Goal: Task Accomplishment & Management: Manage account settings

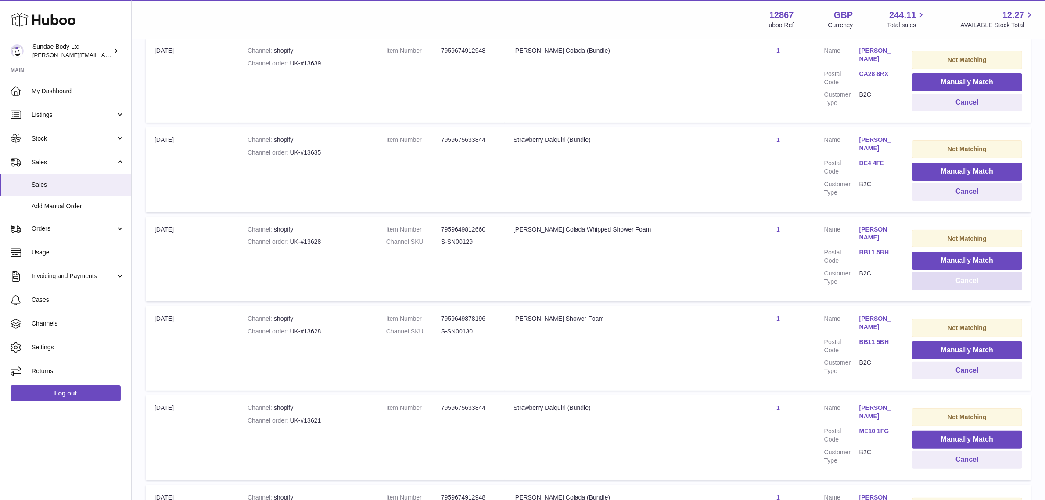
click at [954, 281] on button "Cancel" at bounding box center [967, 281] width 110 height 18
click at [955, 280] on button "Cancel" at bounding box center [967, 281] width 110 height 18
click at [958, 367] on button "Cancel" at bounding box center [967, 370] width 110 height 18
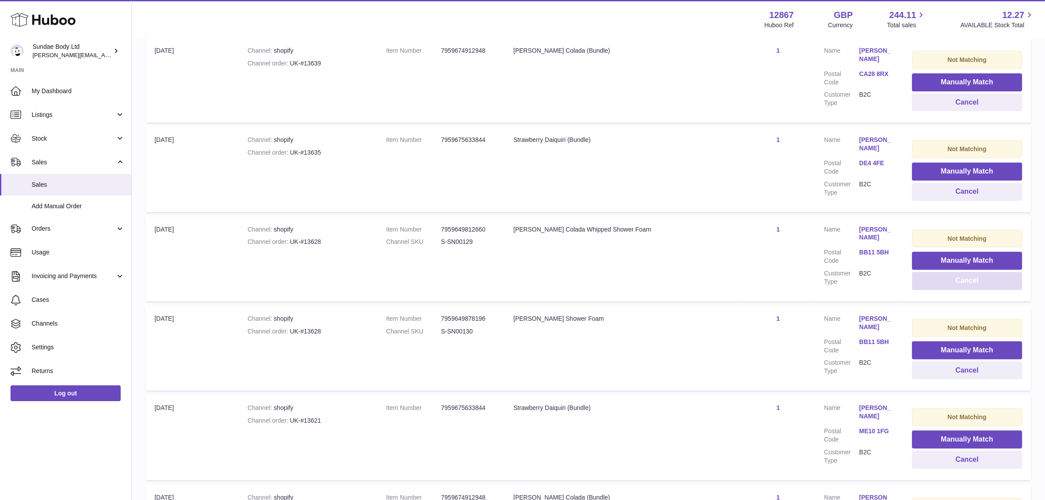
click at [953, 284] on button "Cancel" at bounding box center [967, 281] width 110 height 18
click at [955, 366] on button "Cancel" at bounding box center [967, 370] width 110 height 18
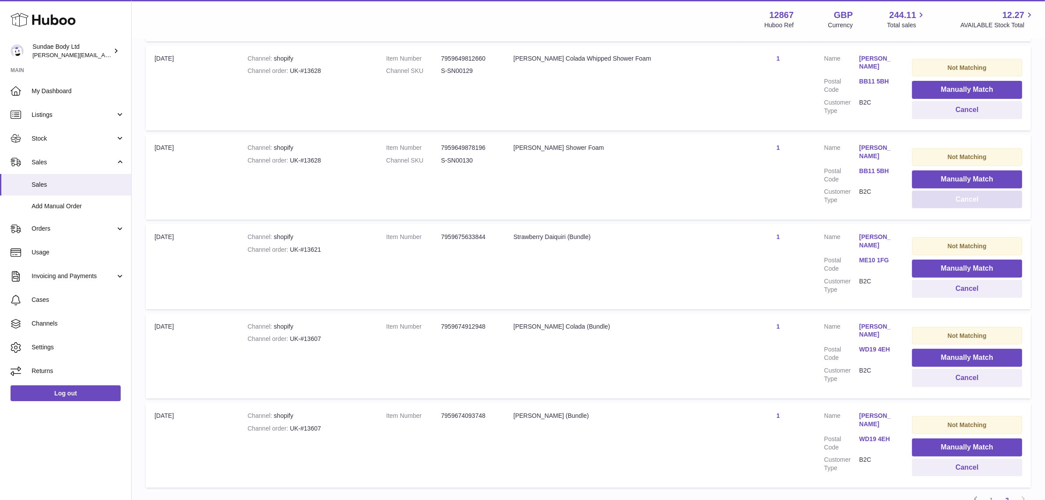
scroll to position [441, 0]
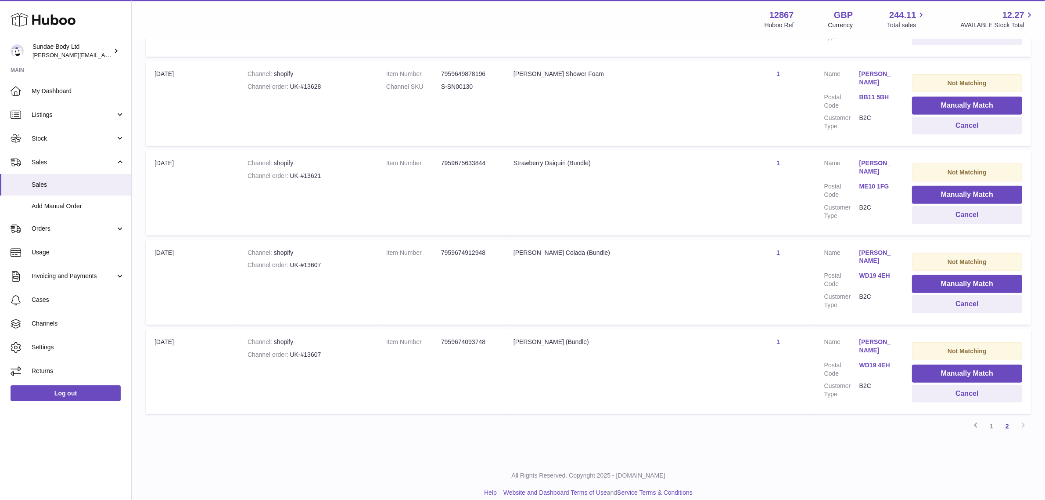
click at [1004, 418] on link "2" at bounding box center [1008, 426] width 16 height 16
click at [959, 282] on button "Manually Match" at bounding box center [967, 284] width 110 height 18
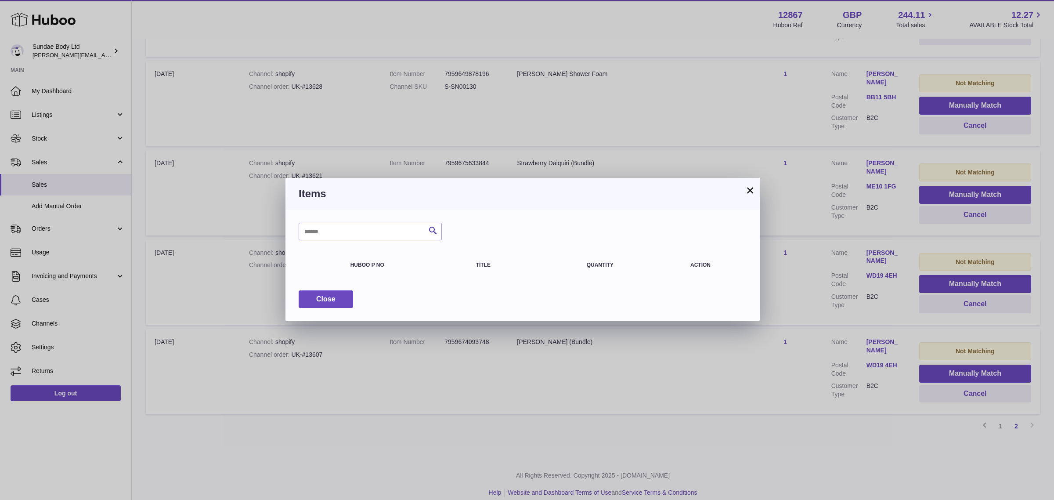
click at [752, 191] on button "×" at bounding box center [750, 190] width 11 height 11
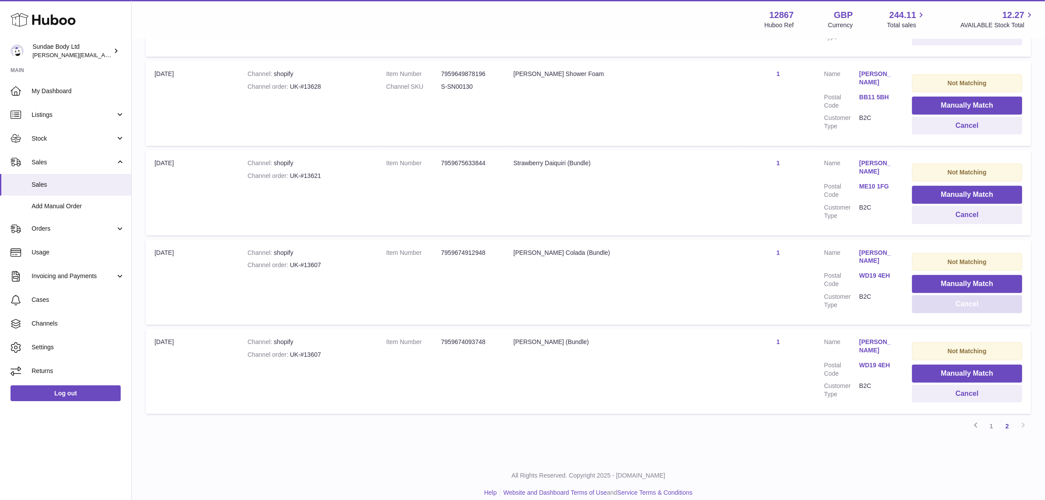
click at [951, 295] on button "Cancel" at bounding box center [967, 304] width 110 height 18
click at [958, 302] on button "Cancel" at bounding box center [967, 304] width 110 height 18
click at [860, 248] on link "Melly Kelly" at bounding box center [877, 256] width 35 height 17
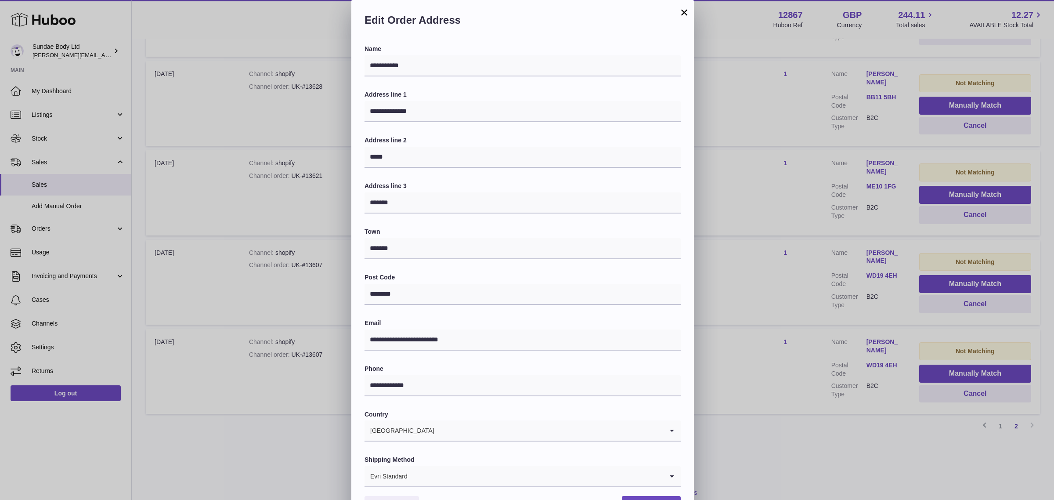
click at [683, 12] on button "×" at bounding box center [684, 12] width 11 height 11
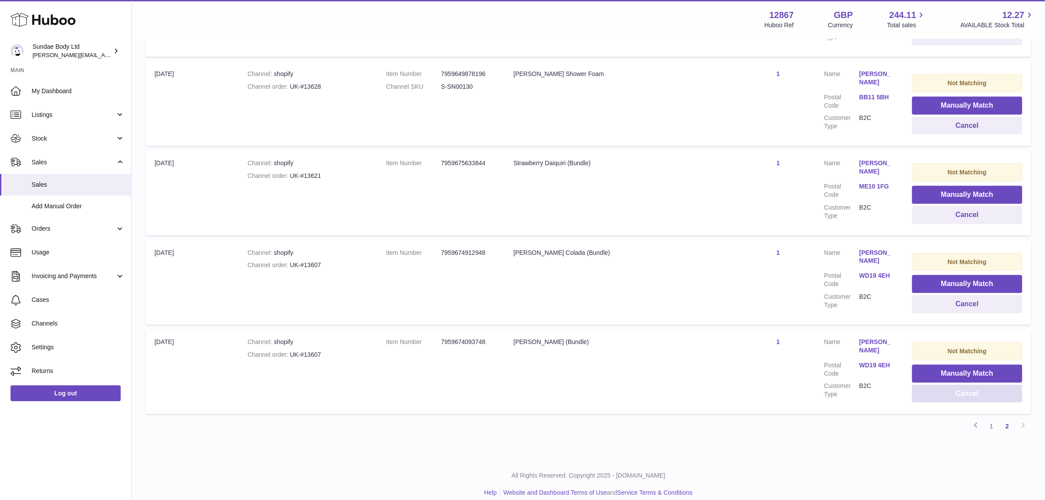
click at [951, 390] on button "Cancel" at bounding box center [967, 394] width 110 height 18
click at [47, 181] on span "Sales" at bounding box center [78, 184] width 93 height 8
click at [43, 184] on span "Sales" at bounding box center [78, 184] width 93 height 8
click at [41, 165] on span "Sales" at bounding box center [74, 162] width 84 height 8
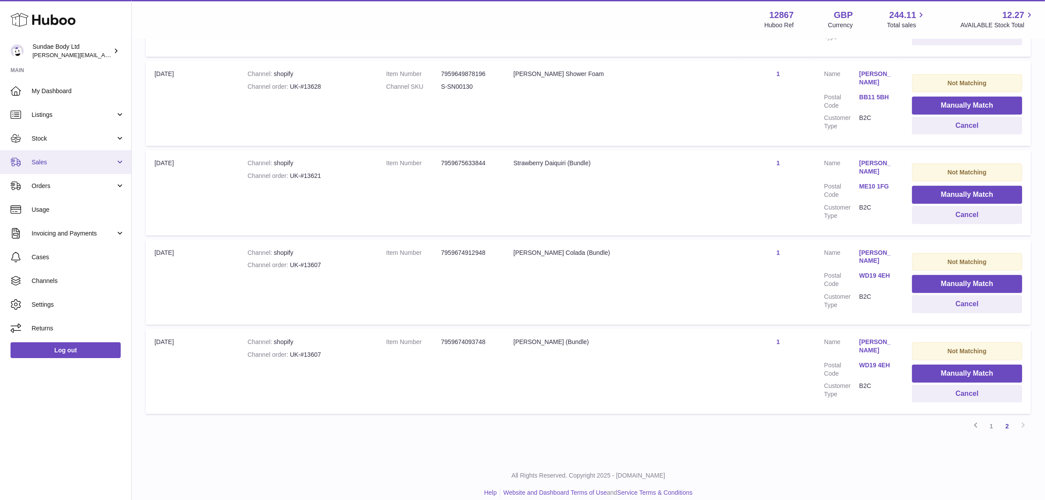
click at [42, 163] on span "Sales" at bounding box center [74, 162] width 84 height 8
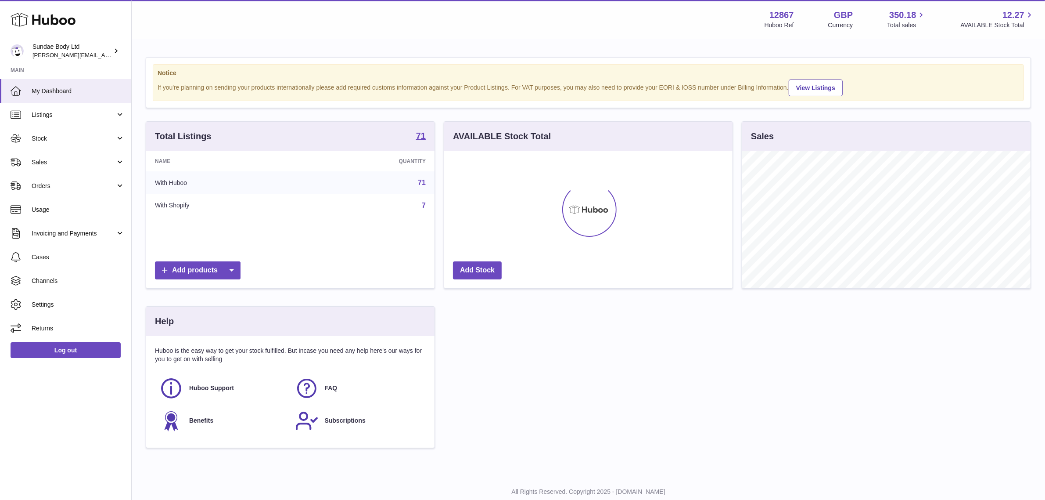
scroll to position [137, 288]
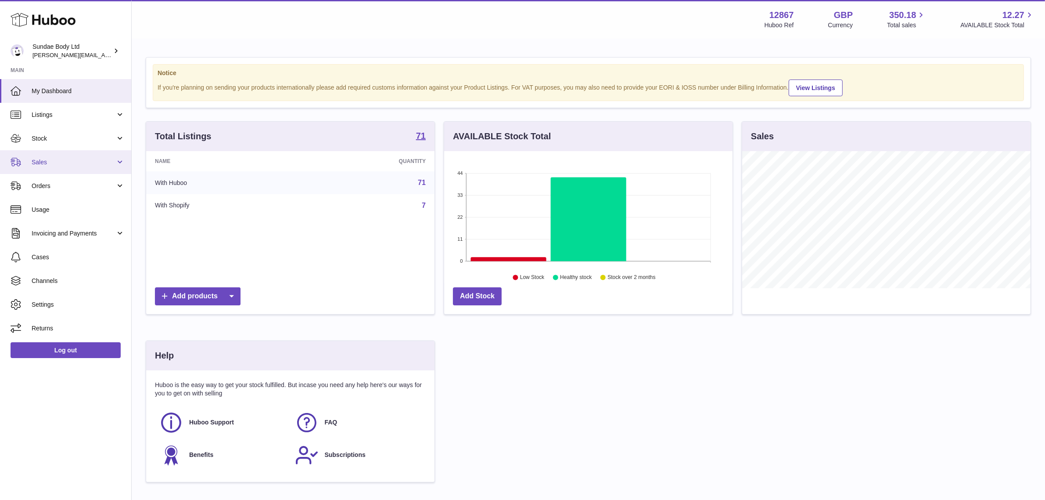
click at [32, 165] on span "Sales" at bounding box center [74, 162] width 84 height 8
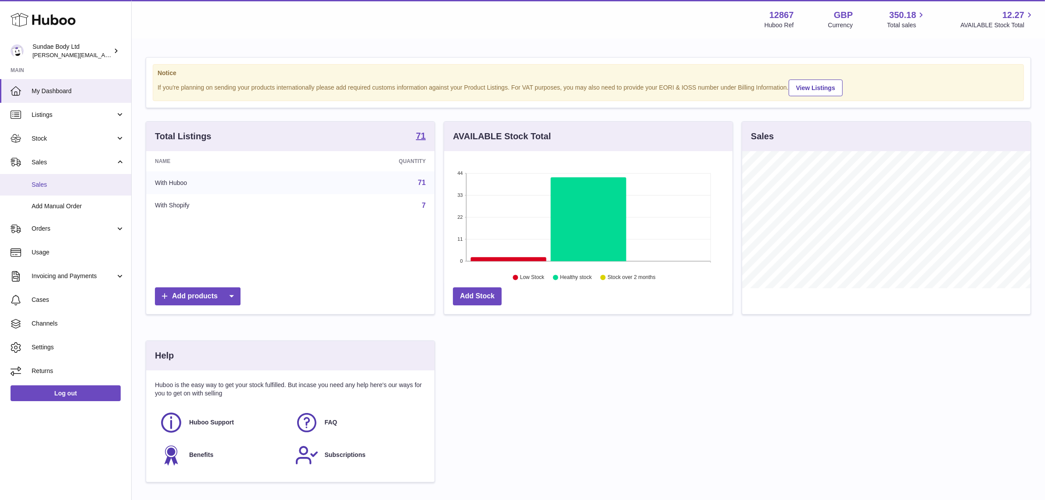
click at [39, 184] on span "Sales" at bounding box center [78, 184] width 93 height 8
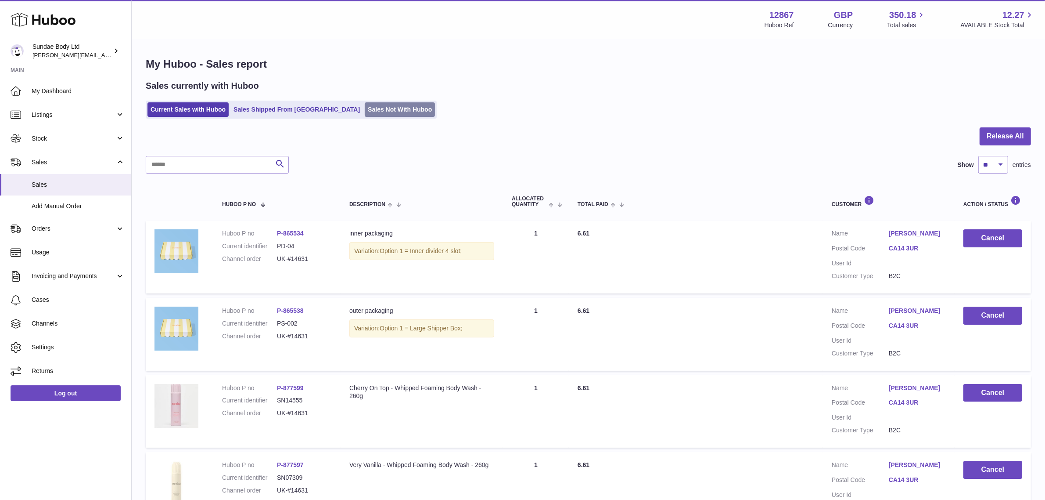
click at [366, 114] on link "Sales Not With Huboo" at bounding box center [400, 109] width 70 height 14
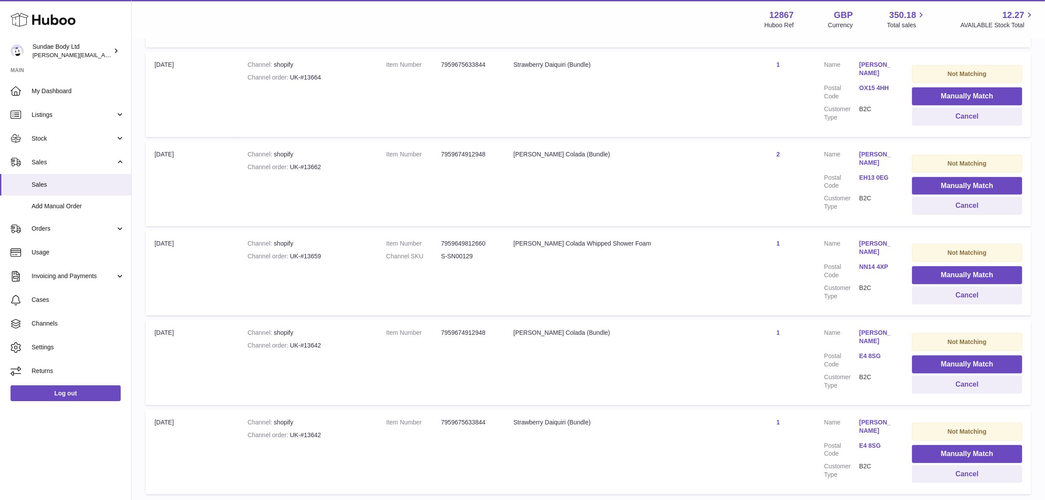
scroll to position [719, 0]
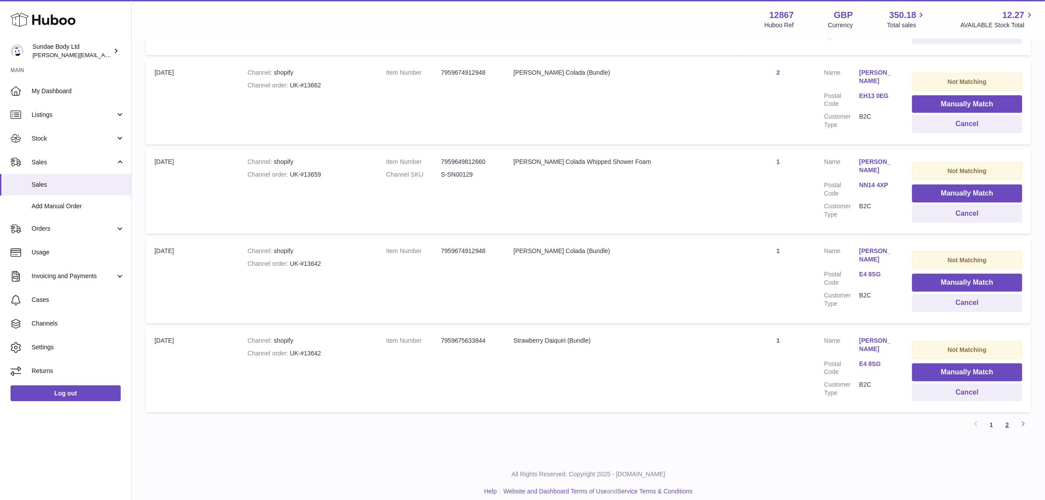
click at [1008, 417] on link "2" at bounding box center [1008, 425] width 16 height 16
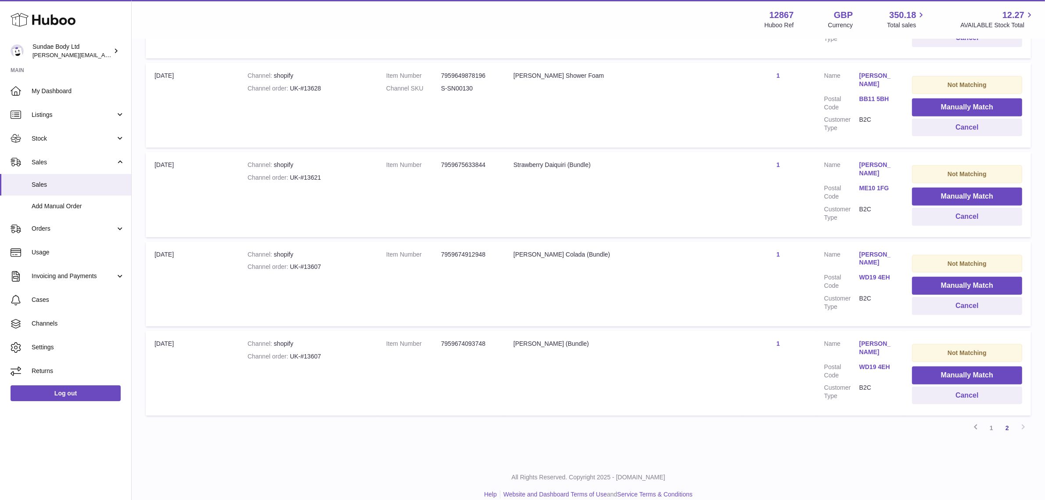
scroll to position [441, 0]
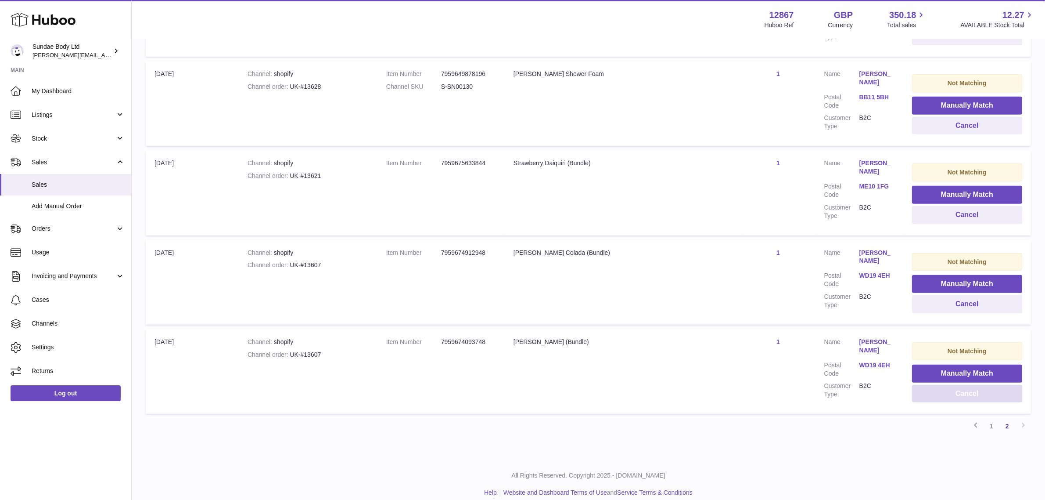
click at [957, 385] on button "Cancel" at bounding box center [967, 394] width 110 height 18
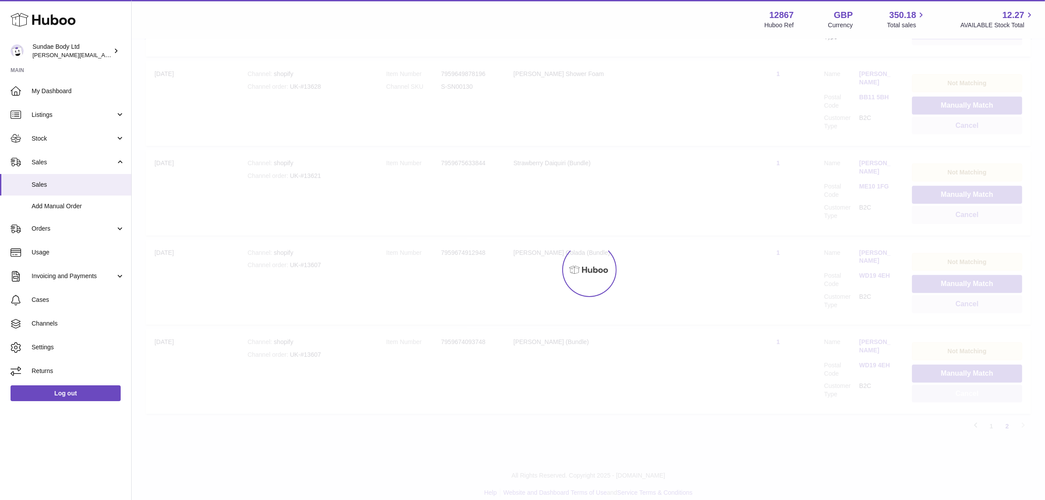
scroll to position [354, 0]
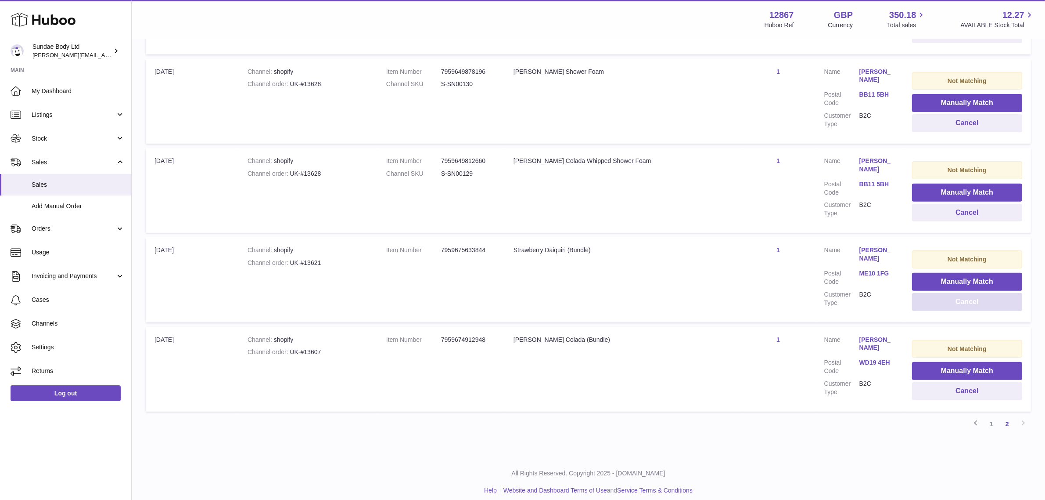
click at [960, 299] on button "Cancel" at bounding box center [967, 302] width 110 height 18
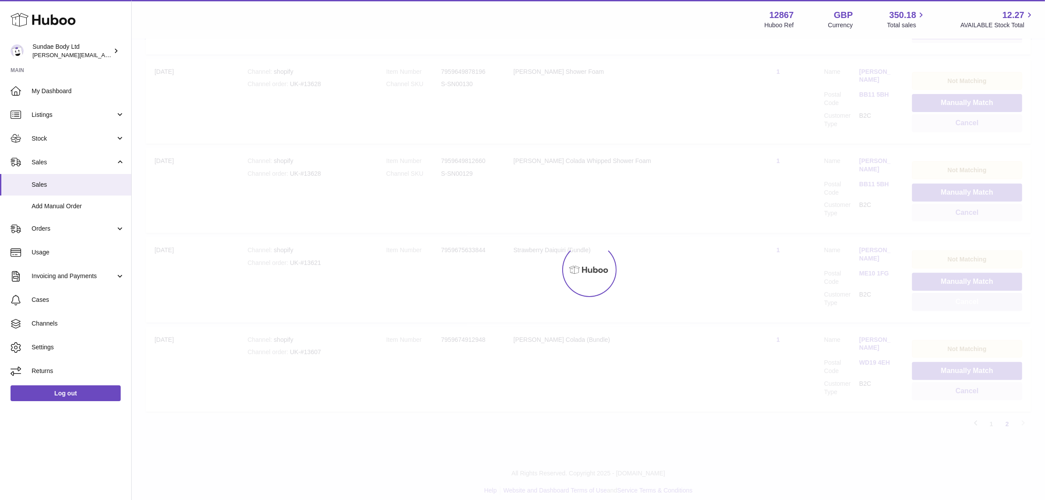
scroll to position [265, 0]
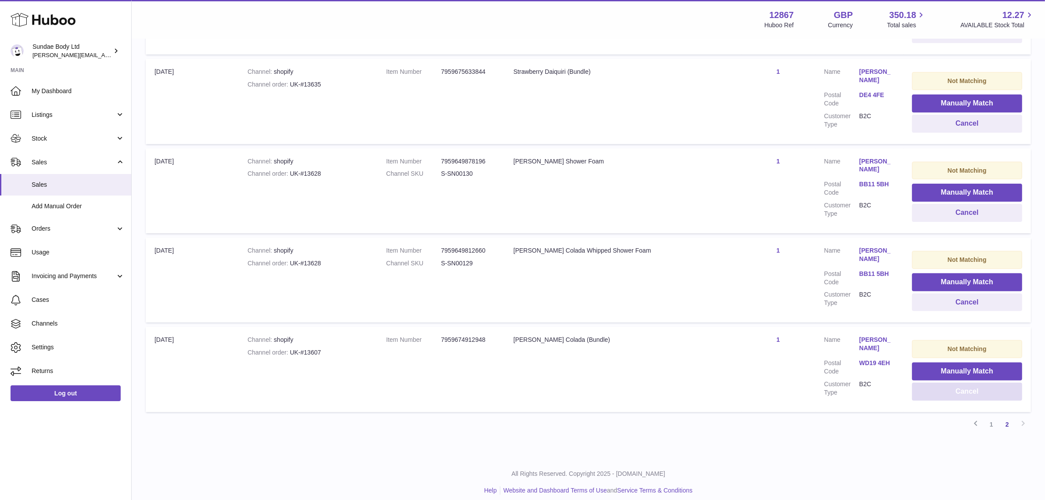
click at [961, 385] on button "Cancel" at bounding box center [967, 391] width 110 height 18
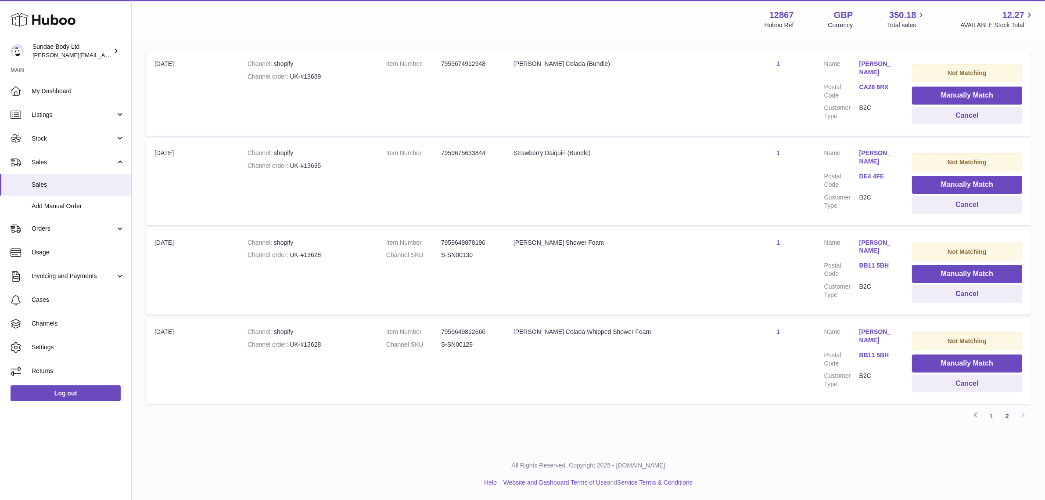
scroll to position [178, 0]
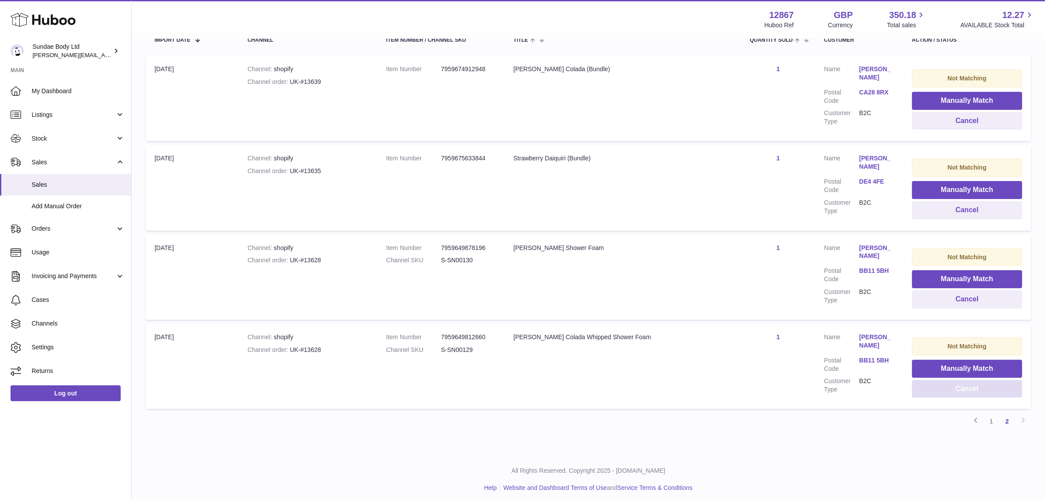
click at [961, 385] on button "Cancel" at bounding box center [967, 389] width 110 height 18
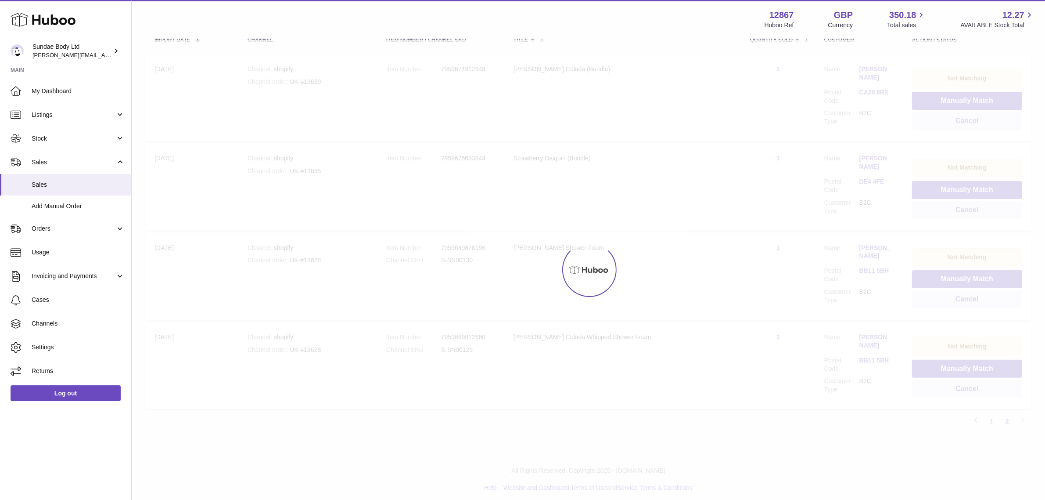
scroll to position [91, 0]
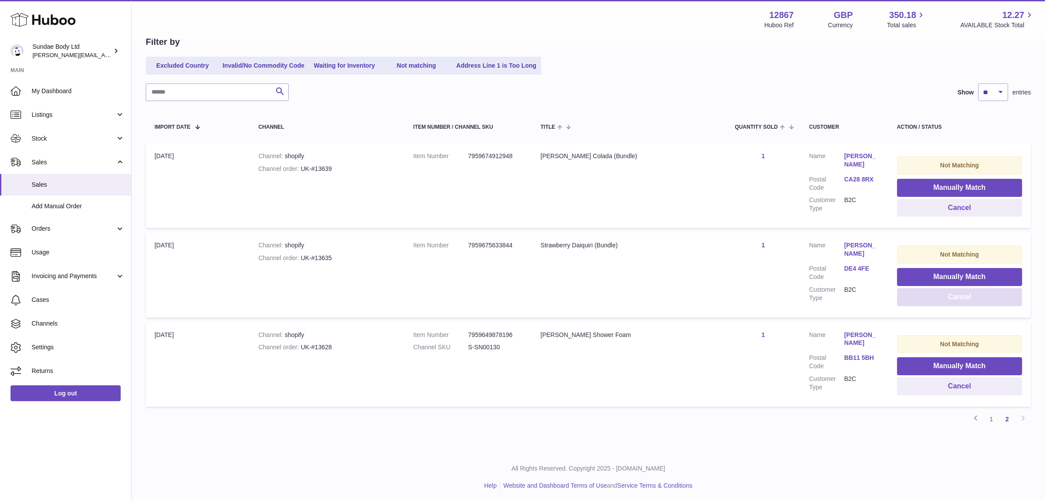
click at [950, 296] on button "Cancel" at bounding box center [959, 297] width 125 height 18
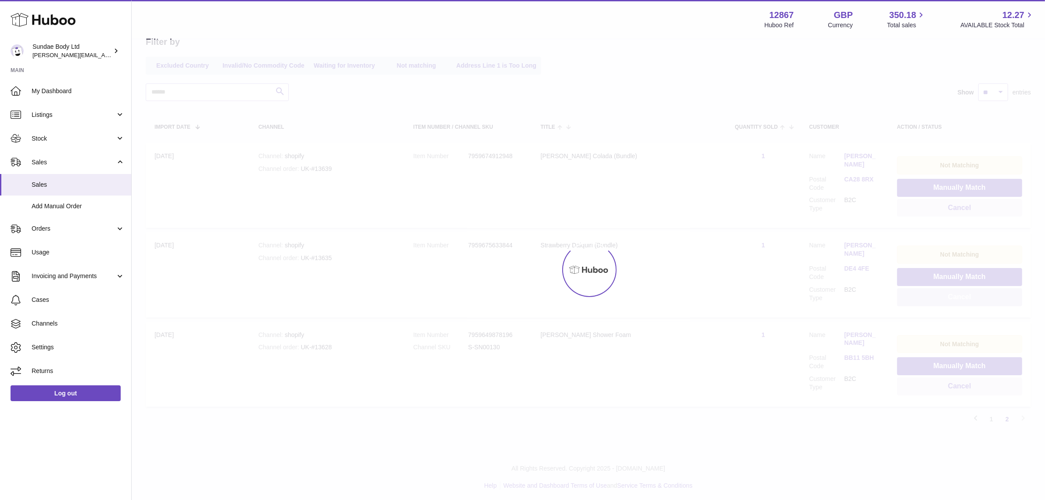
scroll to position [2, 0]
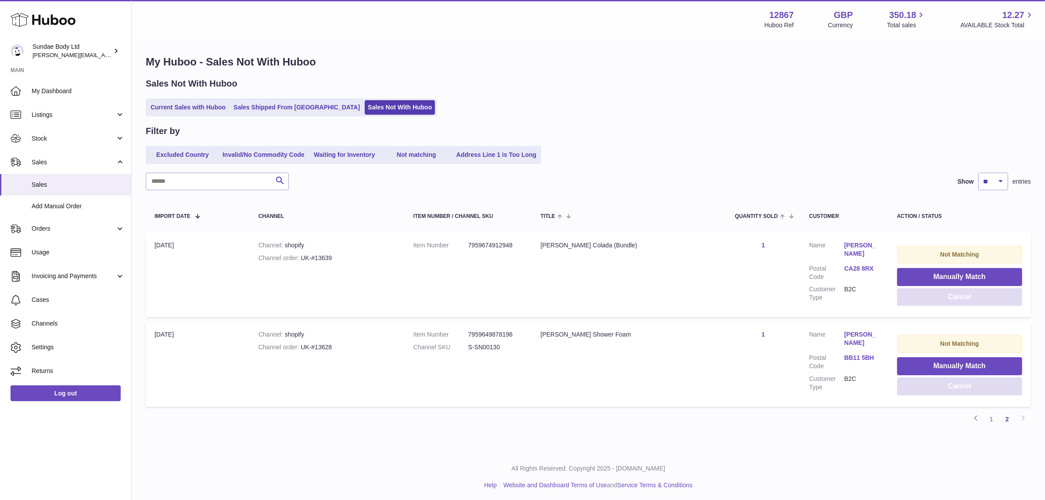
click at [950, 296] on button "Cancel" at bounding box center [959, 297] width 125 height 18
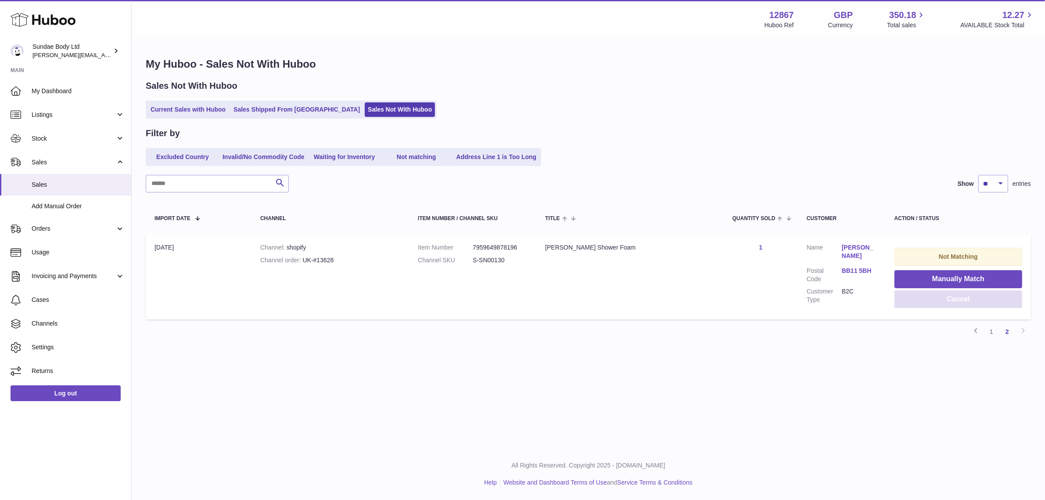
scroll to position [0, 0]
click at [951, 297] on button "Cancel" at bounding box center [966, 299] width 130 height 18
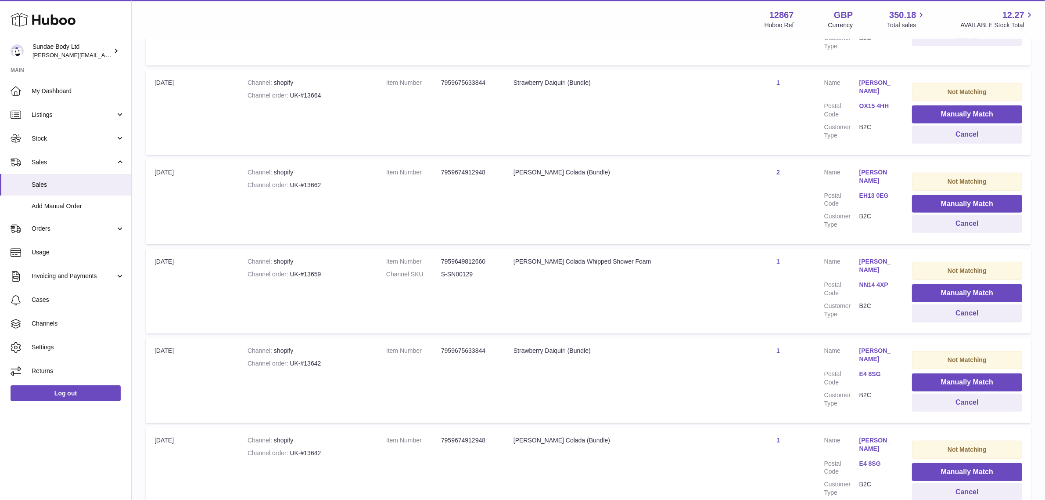
scroll to position [696, 0]
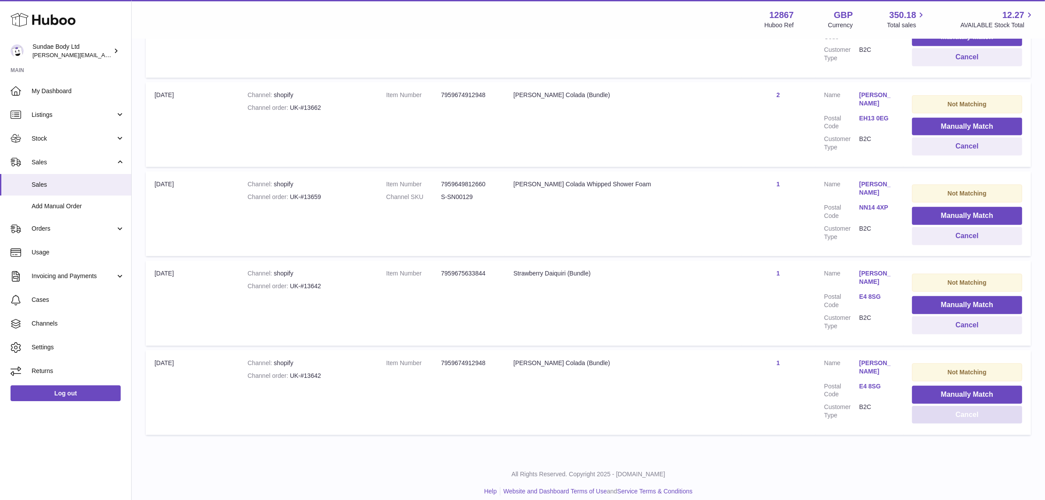
click at [954, 406] on button "Cancel" at bounding box center [967, 415] width 110 height 18
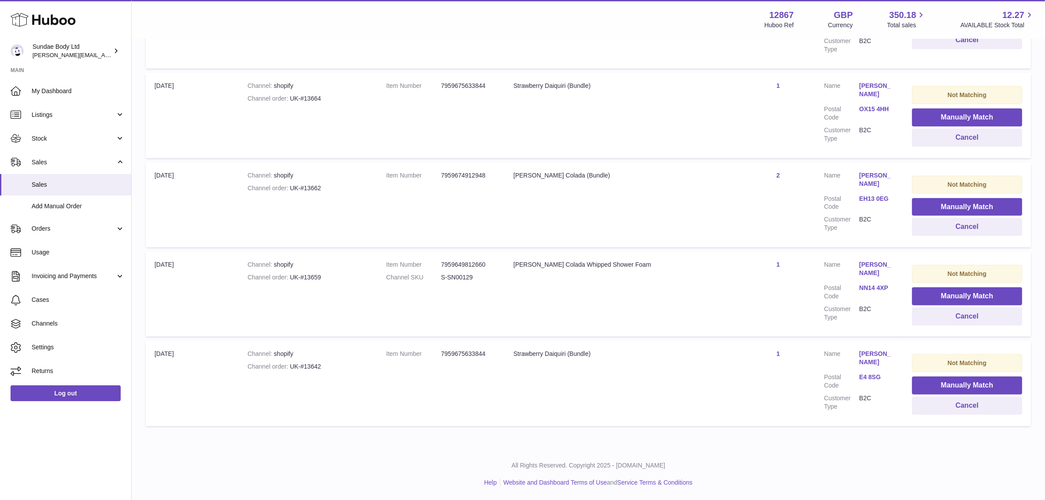
scroll to position [607, 0]
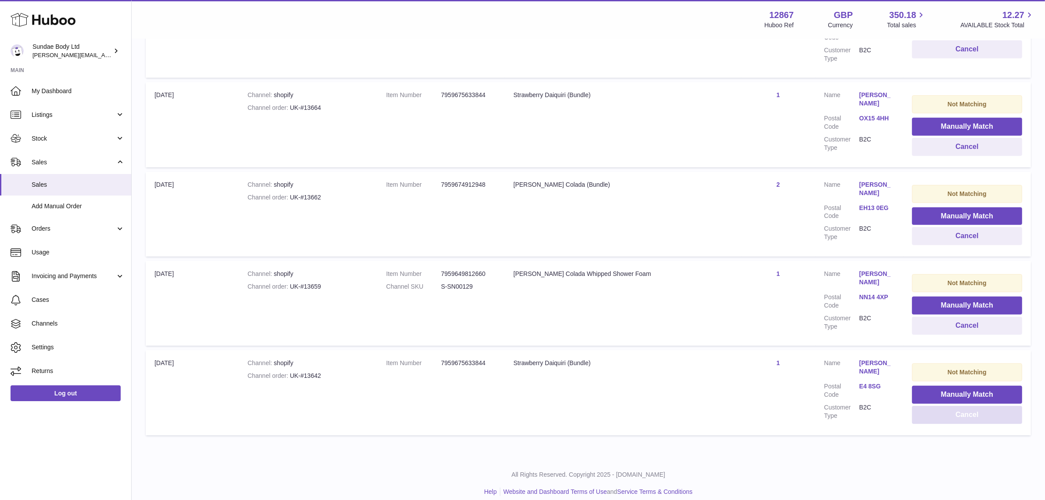
click at [954, 408] on button "Cancel" at bounding box center [967, 415] width 110 height 18
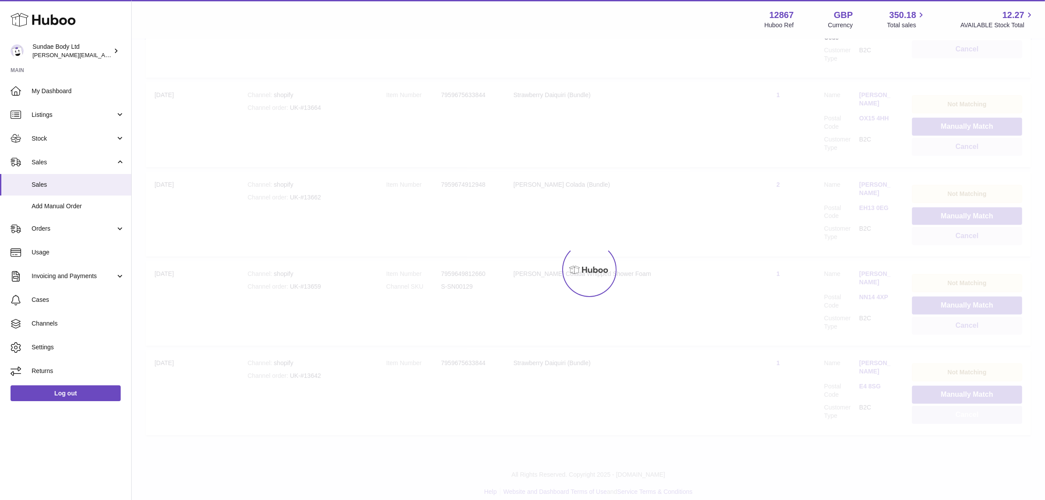
scroll to position [517, 0]
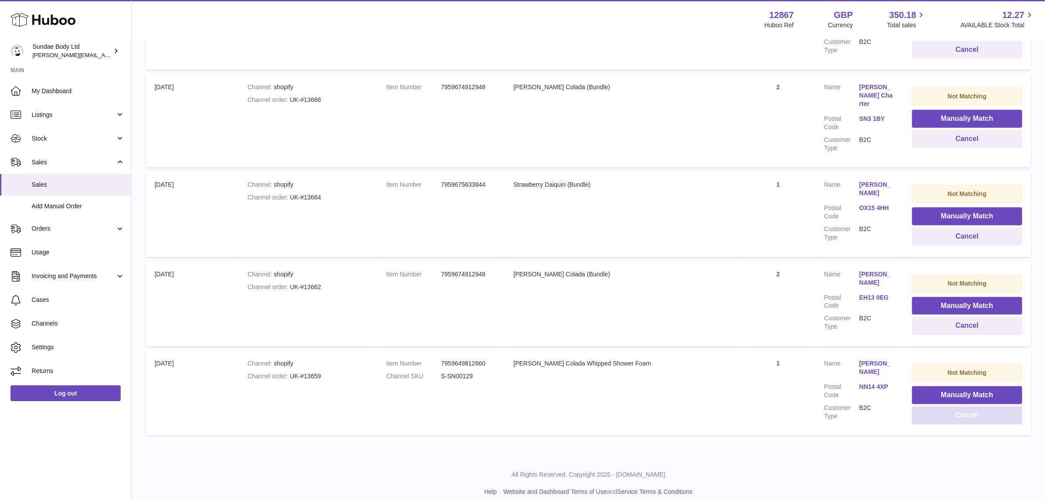
click at [954, 408] on button "Cancel" at bounding box center [967, 415] width 110 height 18
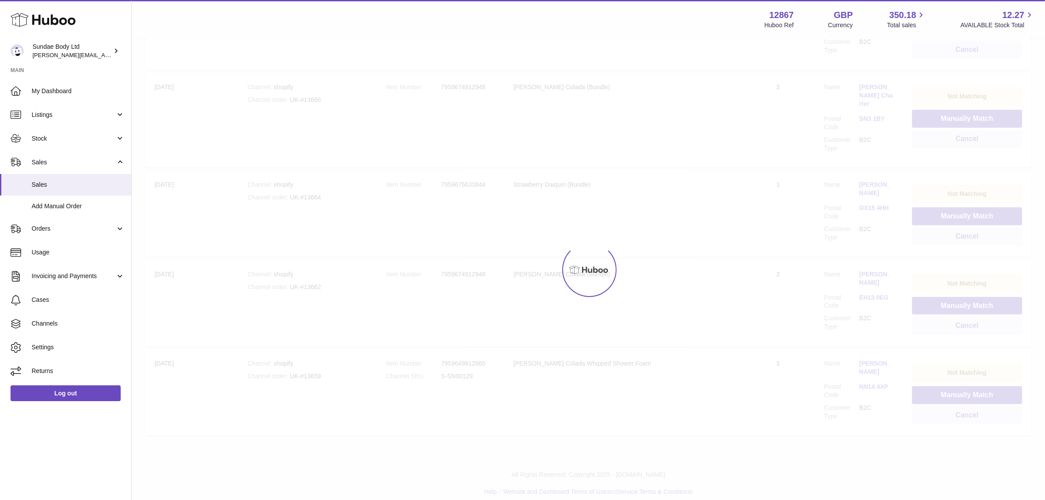
scroll to position [428, 0]
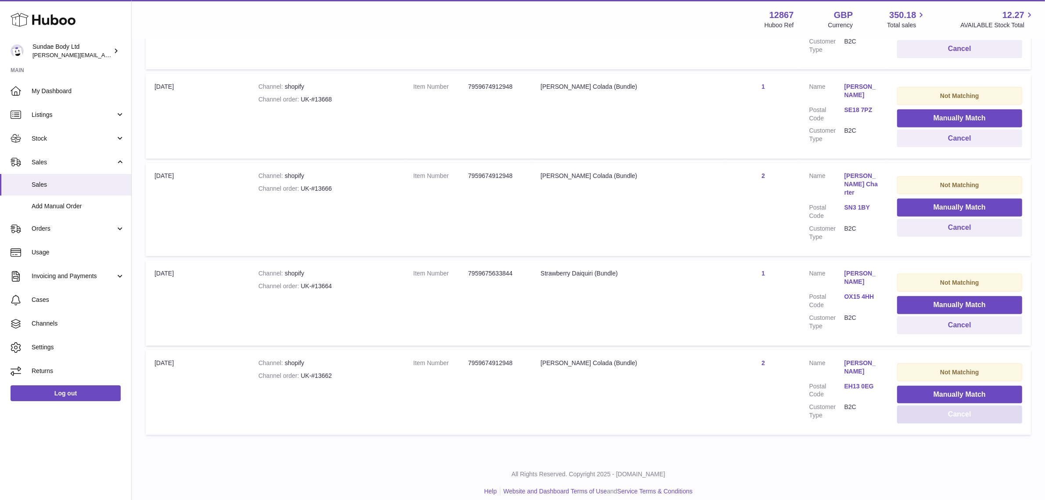
click at [953, 405] on button "Cancel" at bounding box center [959, 414] width 125 height 18
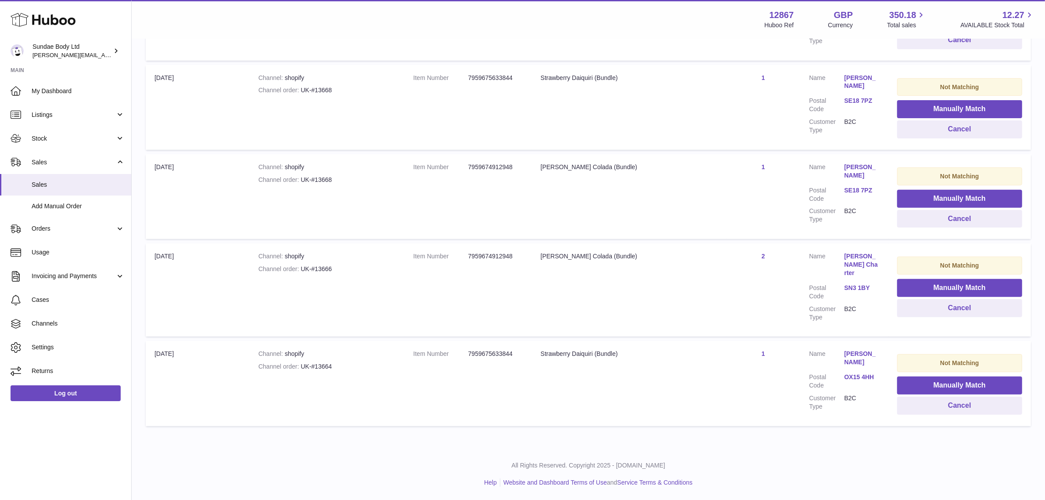
scroll to position [339, 0]
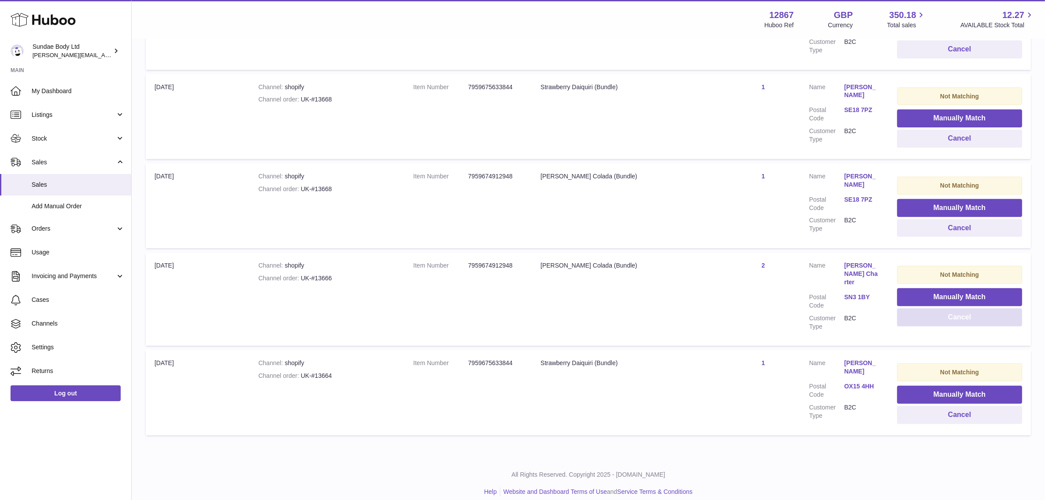
click at [944, 323] on button "Cancel" at bounding box center [959, 317] width 125 height 18
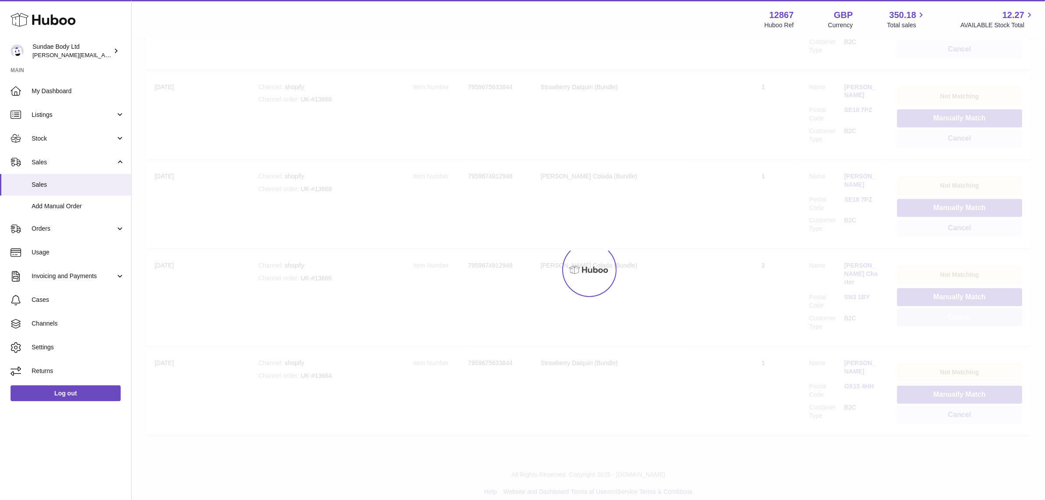
scroll to position [249, 0]
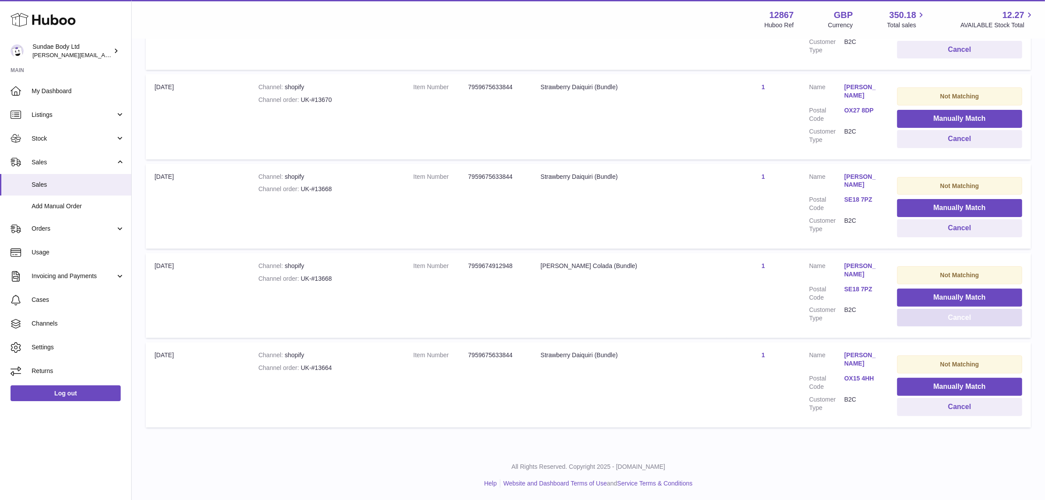
click at [947, 321] on button "Cancel" at bounding box center [959, 318] width 125 height 18
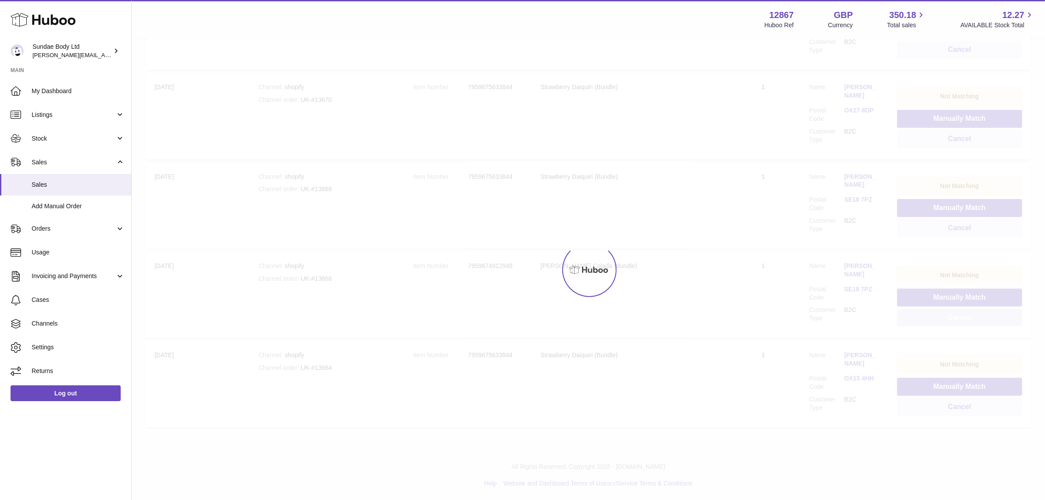
scroll to position [161, 0]
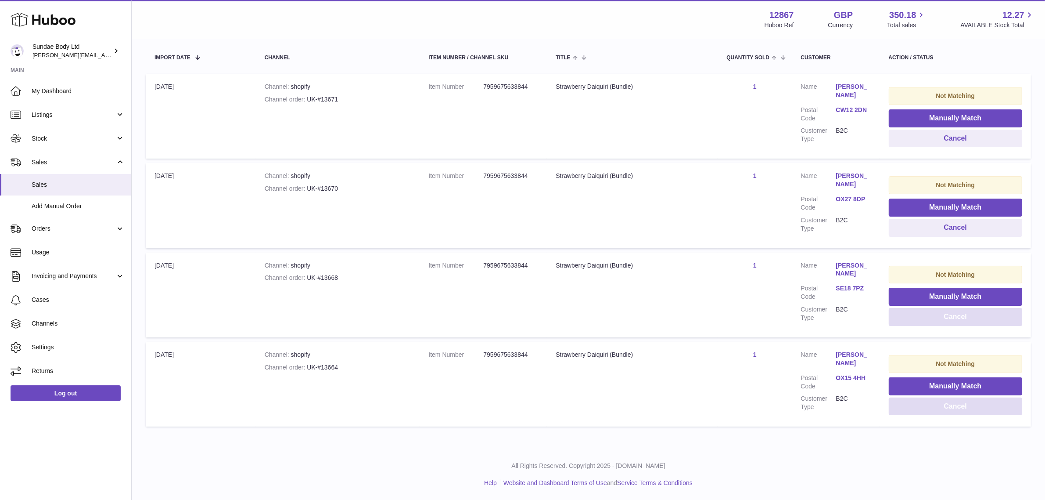
click at [947, 321] on button "Cancel" at bounding box center [956, 317] width 134 height 18
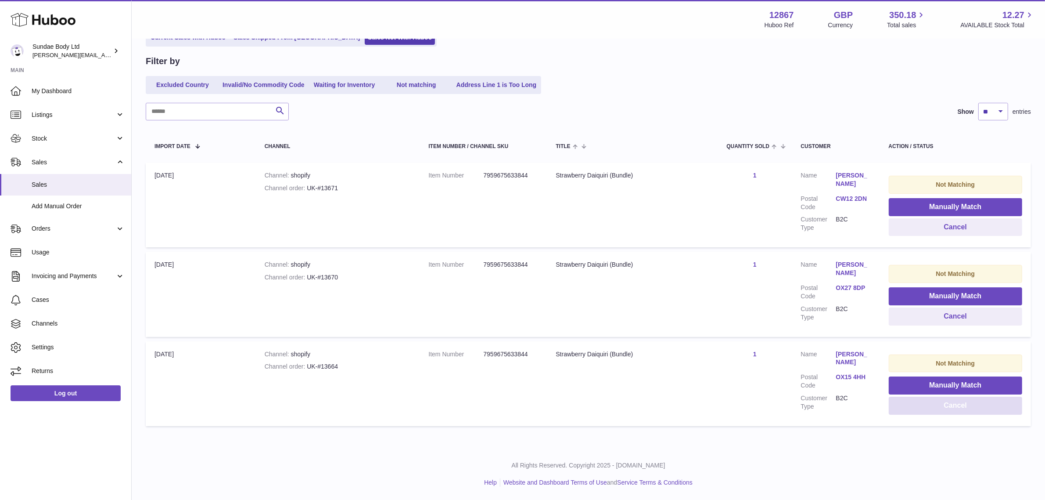
scroll to position [71, 0]
click at [949, 320] on button "Cancel" at bounding box center [956, 317] width 134 height 18
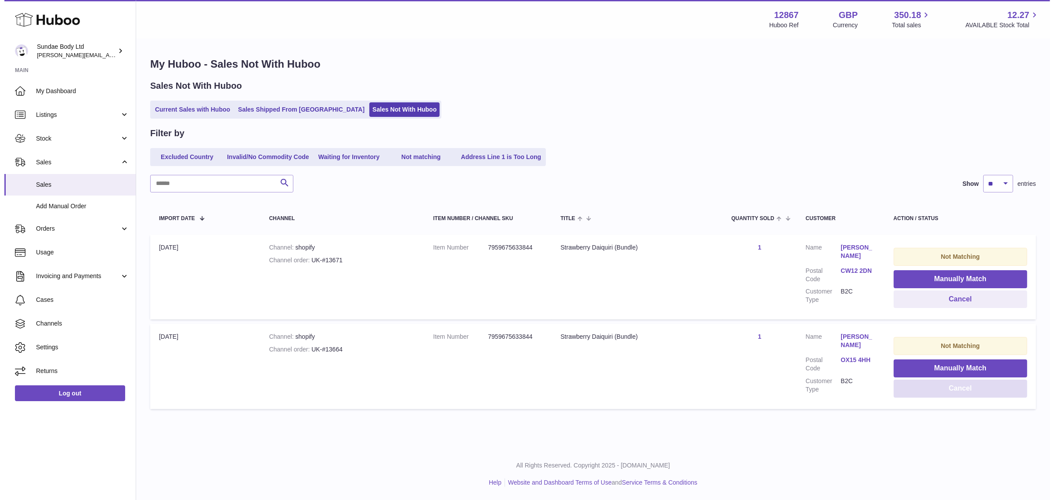
scroll to position [0, 0]
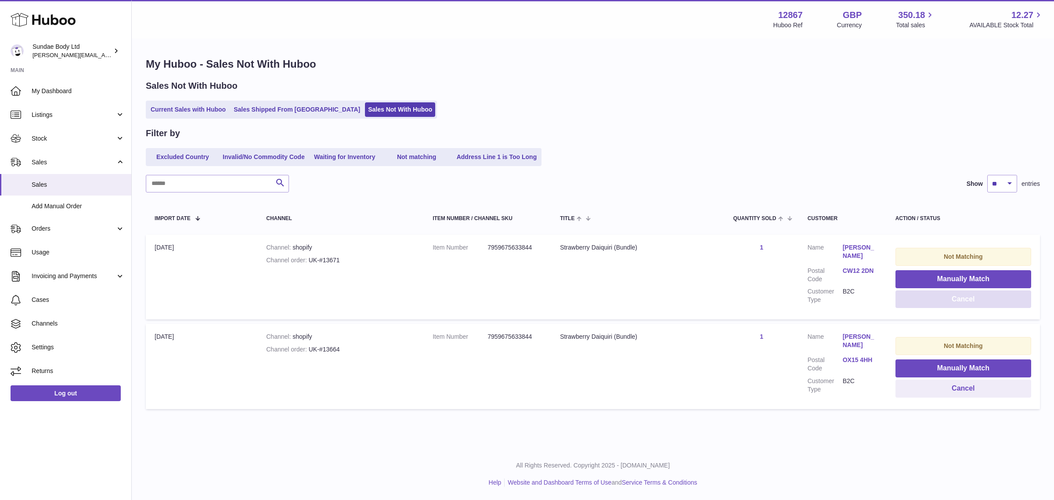
click at [959, 301] on button "Cancel" at bounding box center [963, 299] width 136 height 18
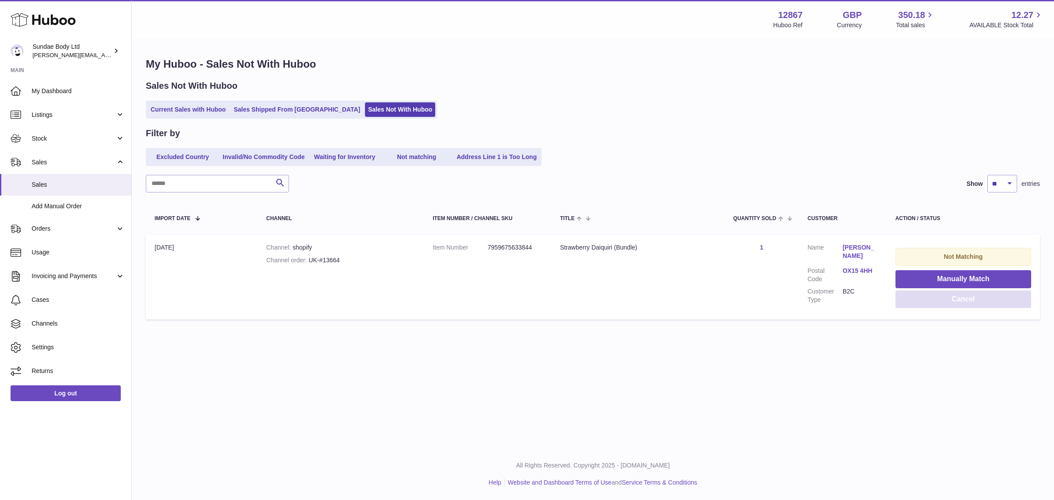
click at [966, 297] on button "Cancel" at bounding box center [963, 299] width 136 height 18
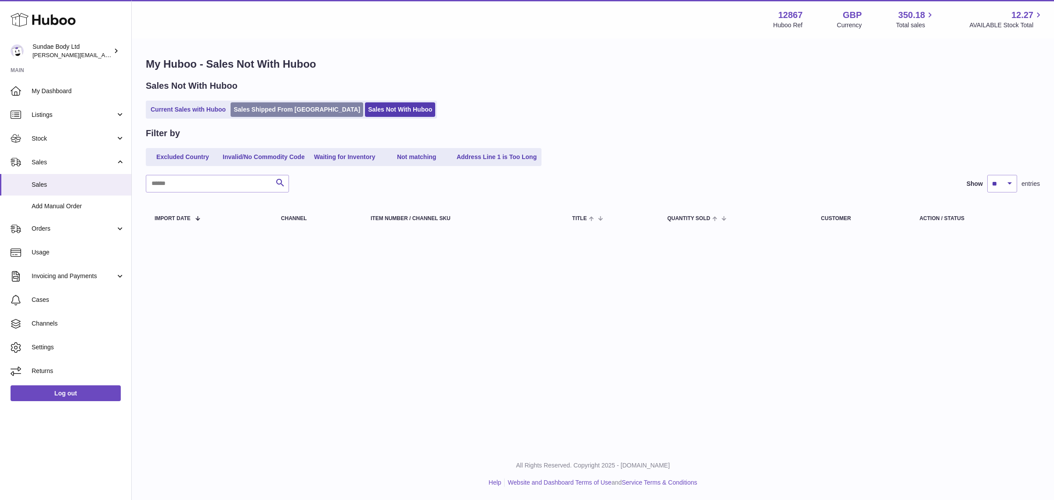
click at [254, 110] on link "Sales Shipped From Huboo" at bounding box center [296, 109] width 133 height 14
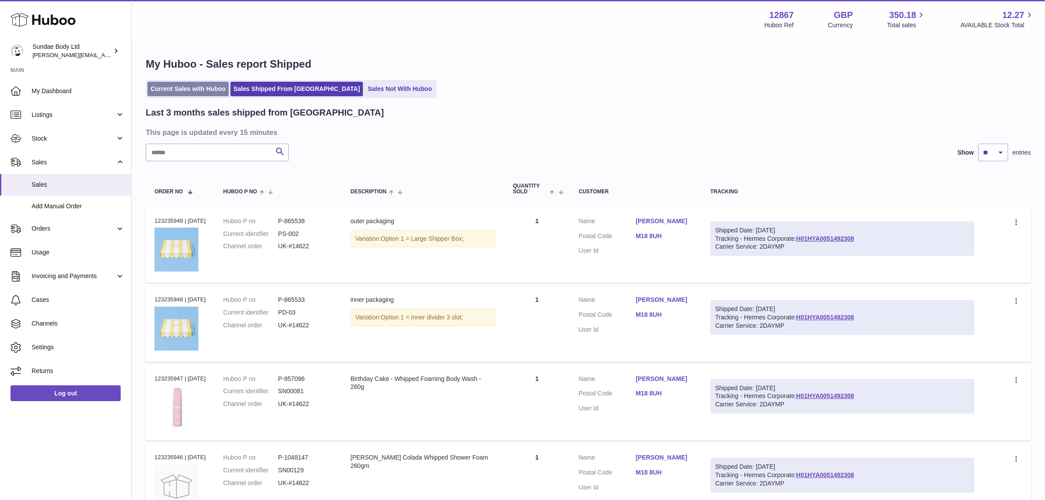
click at [188, 90] on link "Current Sales with Huboo" at bounding box center [188, 89] width 81 height 14
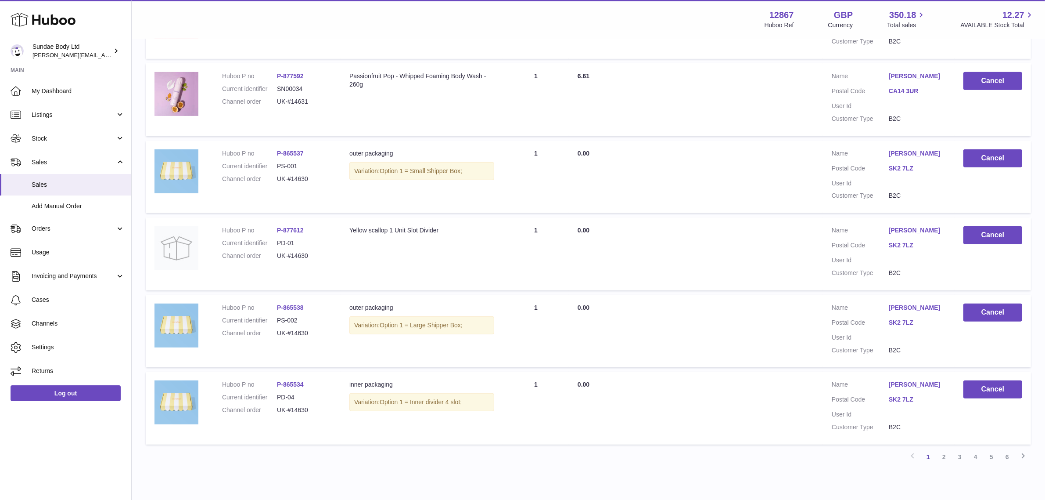
scroll to position [583, 0]
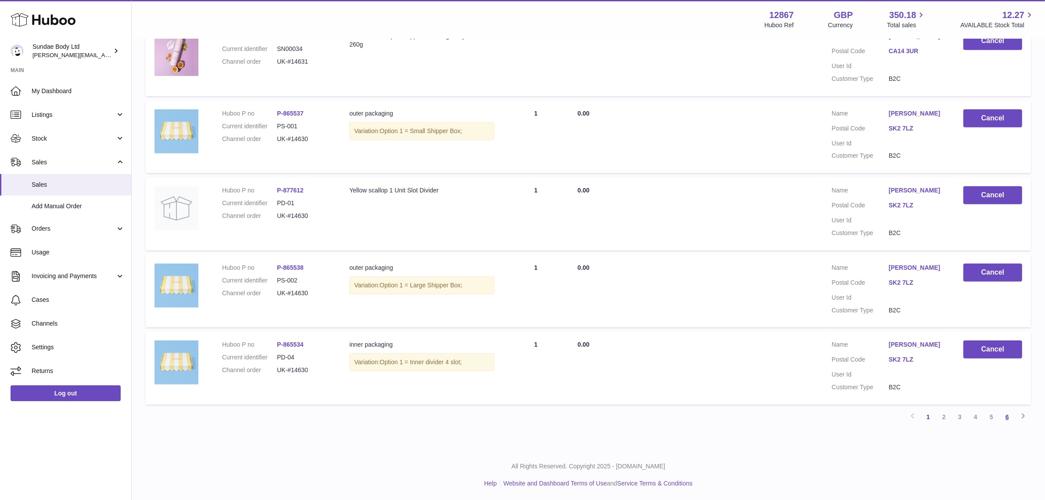
click at [1012, 418] on link "6" at bounding box center [1008, 417] width 16 height 16
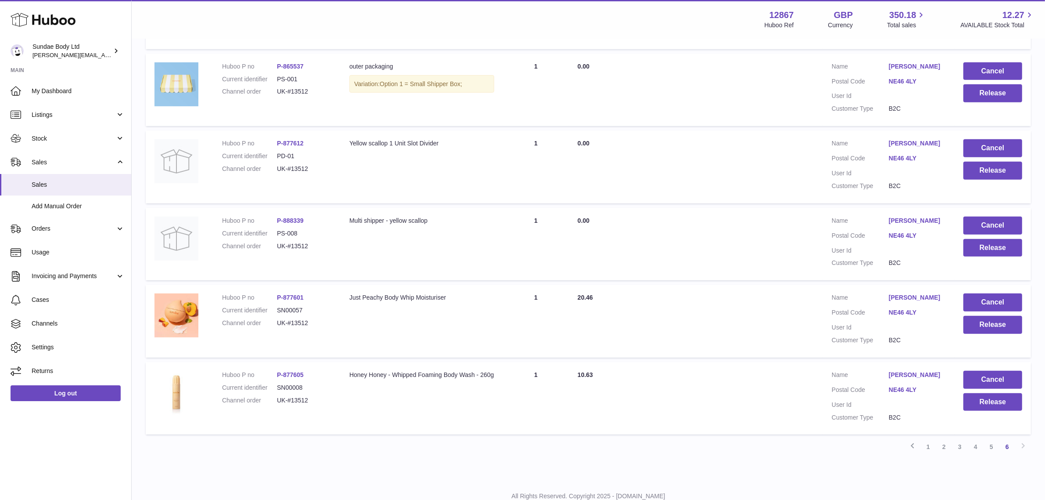
scroll to position [479, 0]
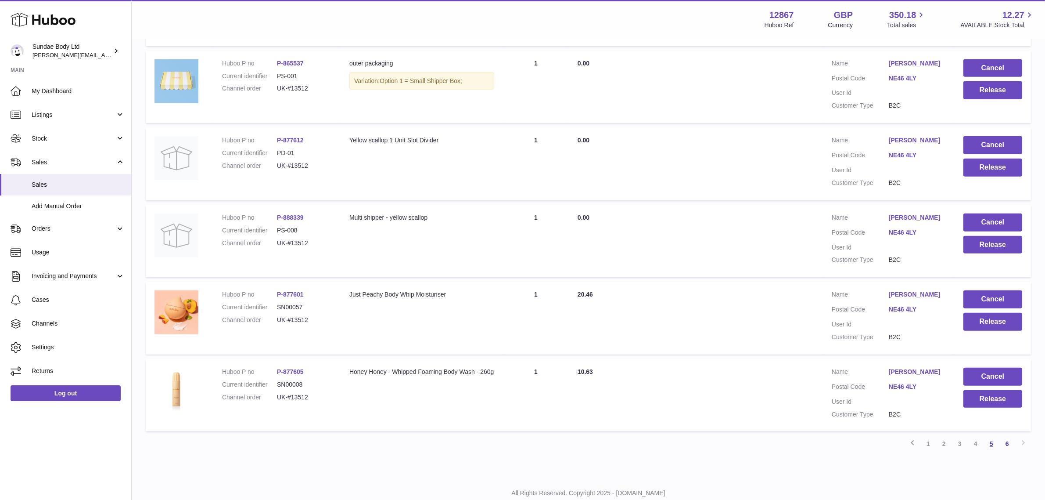
click at [995, 445] on link "5" at bounding box center [992, 443] width 16 height 16
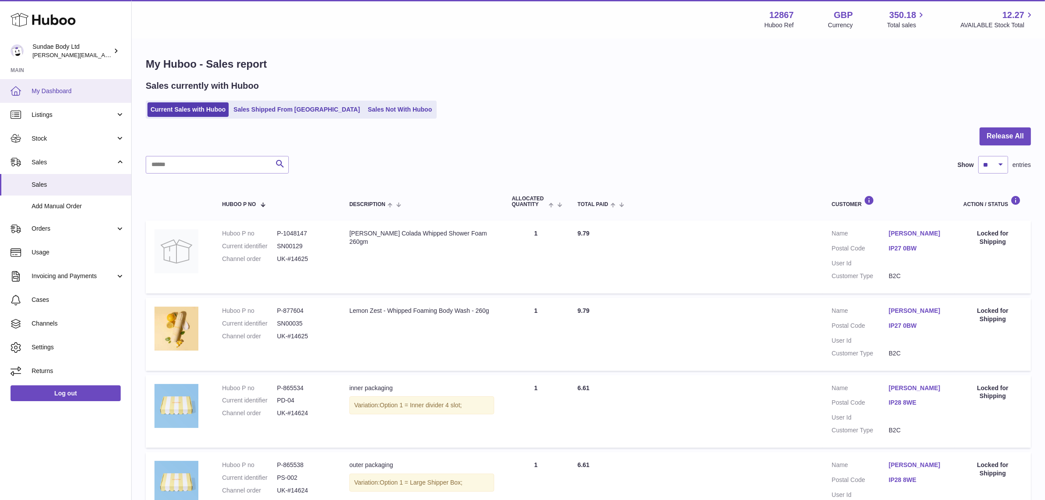
click at [44, 91] on span "My Dashboard" at bounding box center [78, 91] width 93 height 8
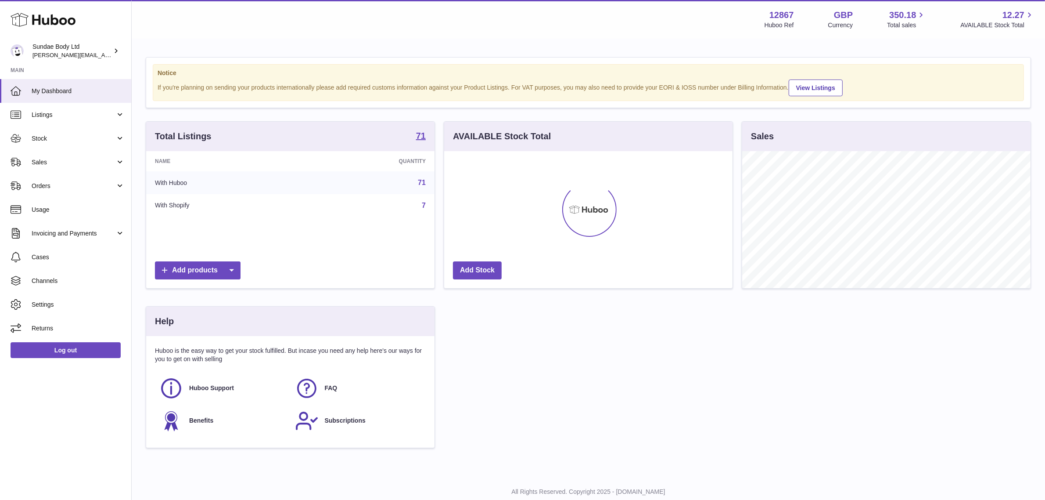
scroll to position [137, 288]
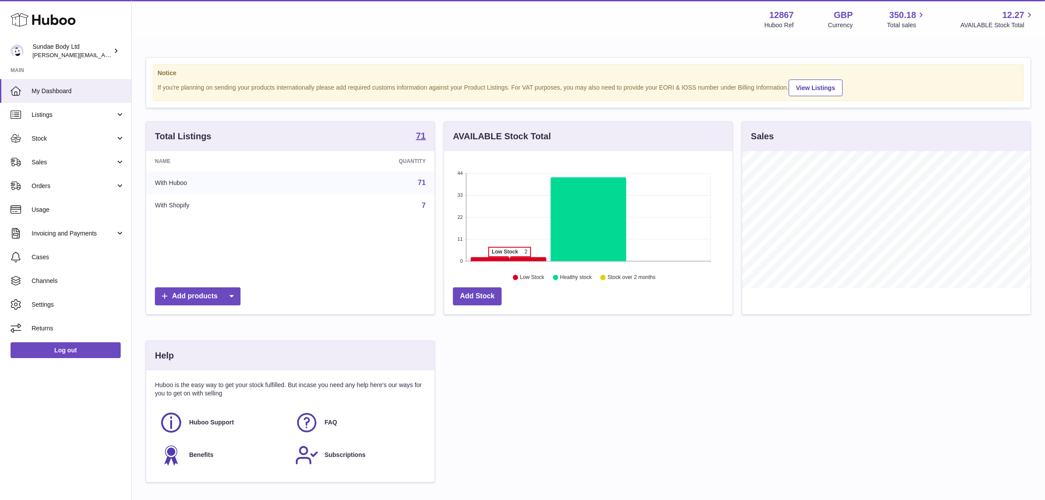
click at [510, 261] on icon at bounding box center [509, 259] width 76 height 4
click at [511, 259] on icon at bounding box center [509, 259] width 76 height 4
